Goal: Information Seeking & Learning: Learn about a topic

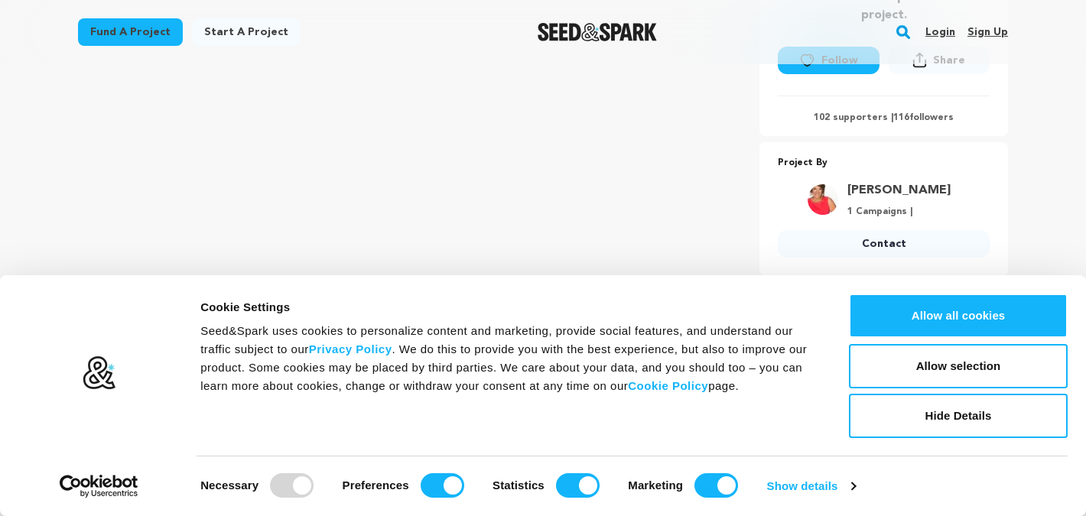
scroll to position [438, 0]
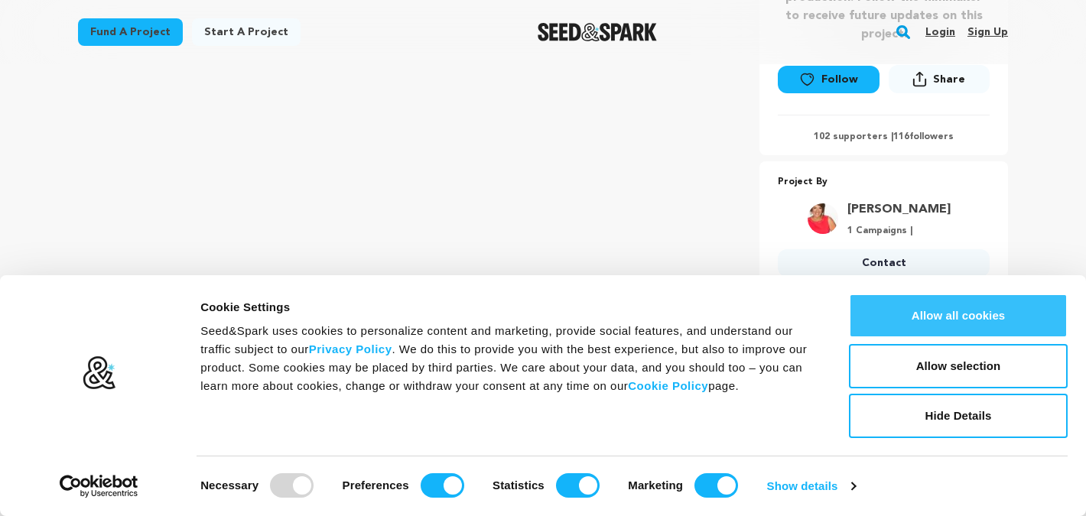
click at [880, 305] on button "Allow all cookies" at bounding box center [958, 316] width 219 height 44
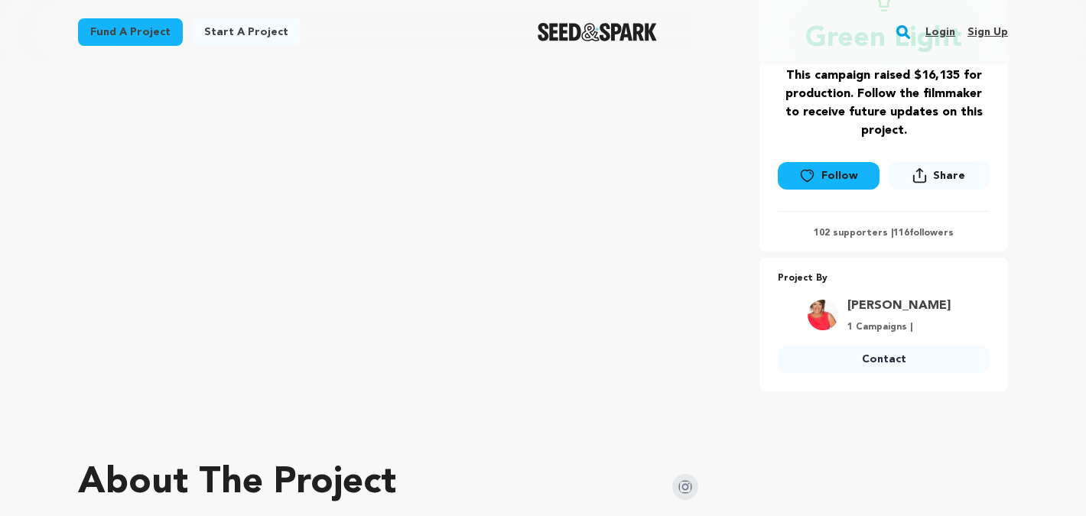
scroll to position [306, 0]
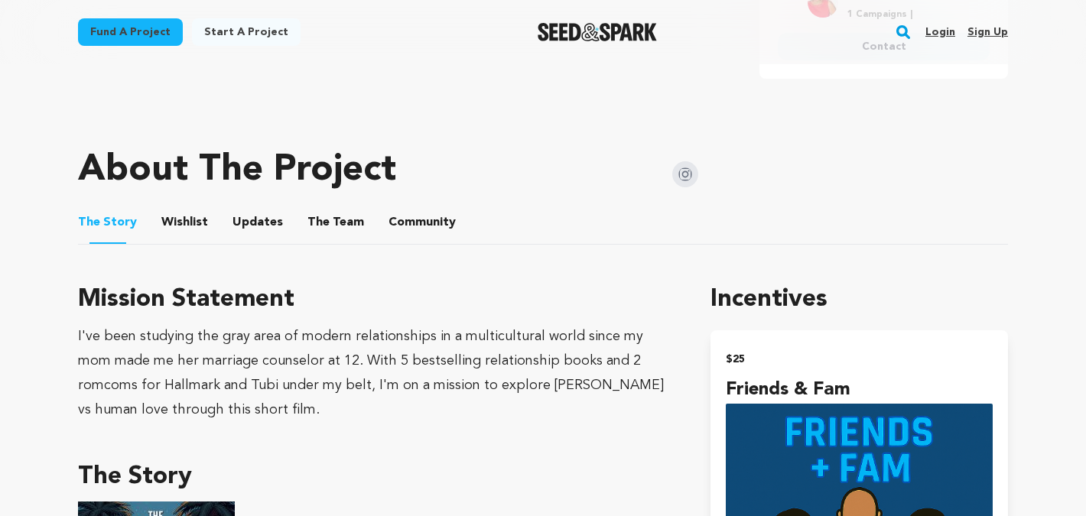
scroll to position [705, 0]
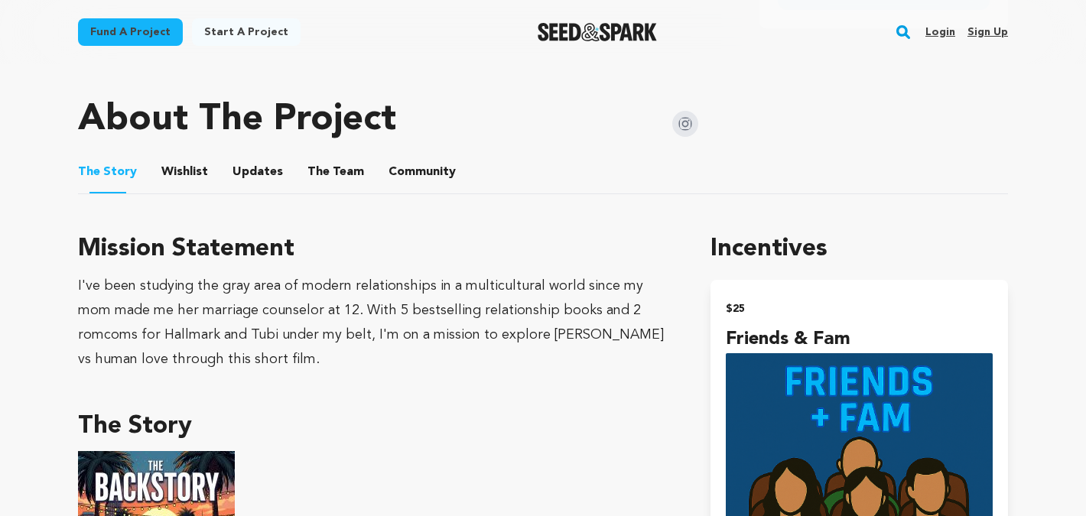
click at [265, 172] on button "Updates" at bounding box center [257, 175] width 37 height 37
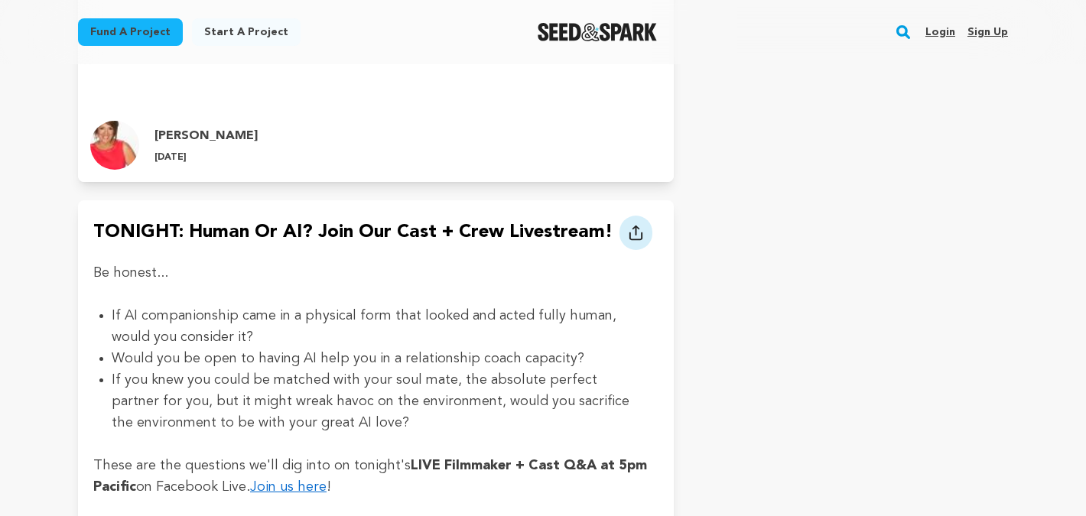
scroll to position [5390, 0]
